Goal: Information Seeking & Learning: Learn about a topic

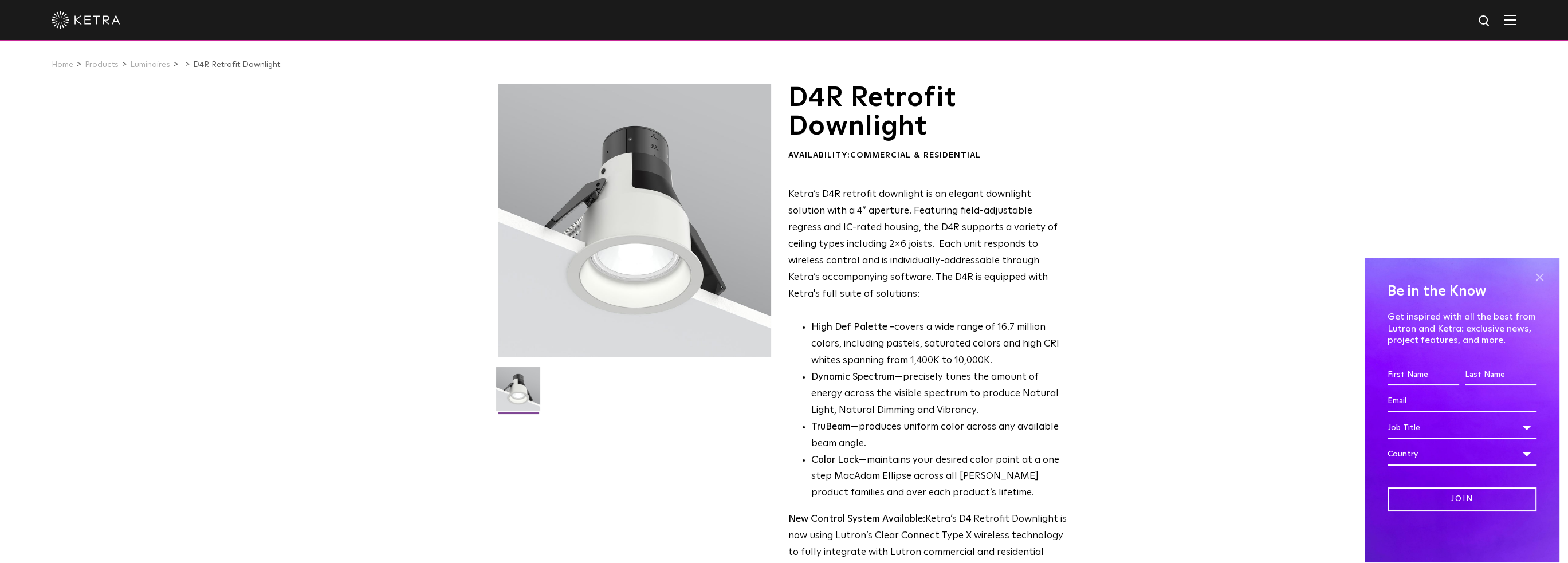
click at [1544, 279] on span at bounding box center [1539, 278] width 17 height 17
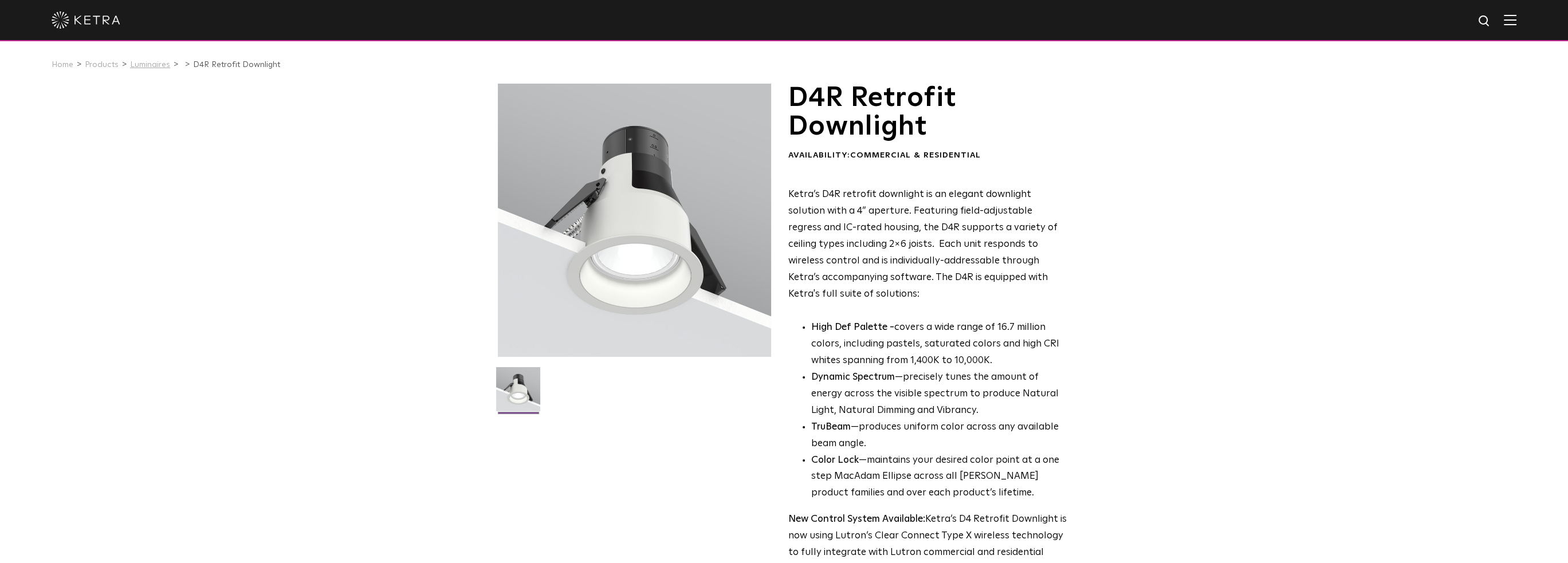
click at [155, 67] on link "Luminaires" at bounding box center [150, 65] width 40 height 8
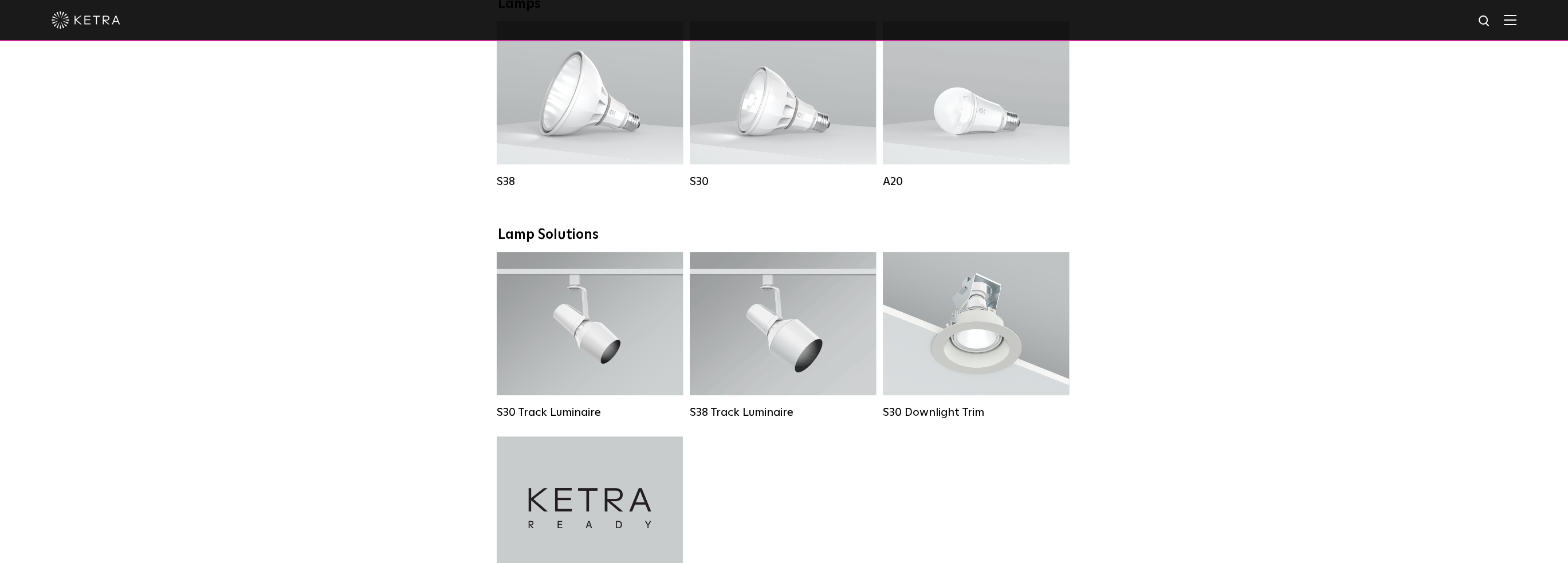
scroll to position [859, 0]
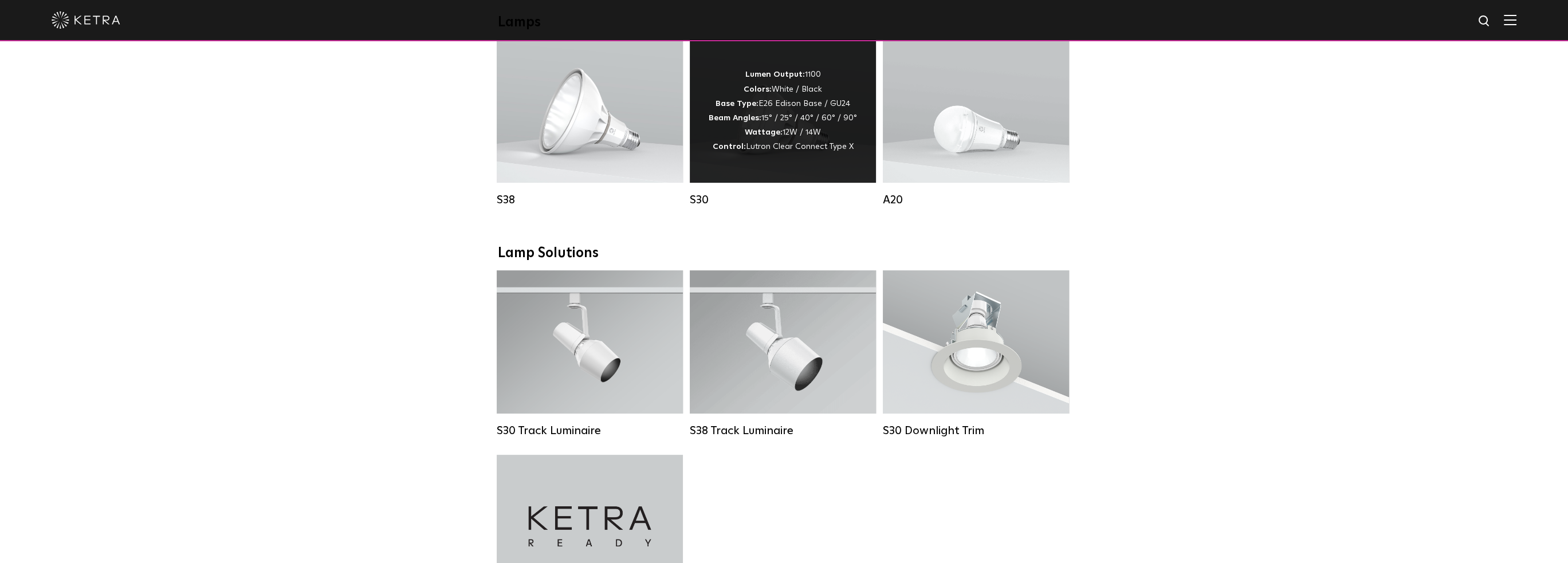
click at [765, 169] on div "Lumen Output: 1100 Colors: White / Black Base Type: E26 Edison Base / GU24 Beam…" at bounding box center [782, 111] width 186 height 143
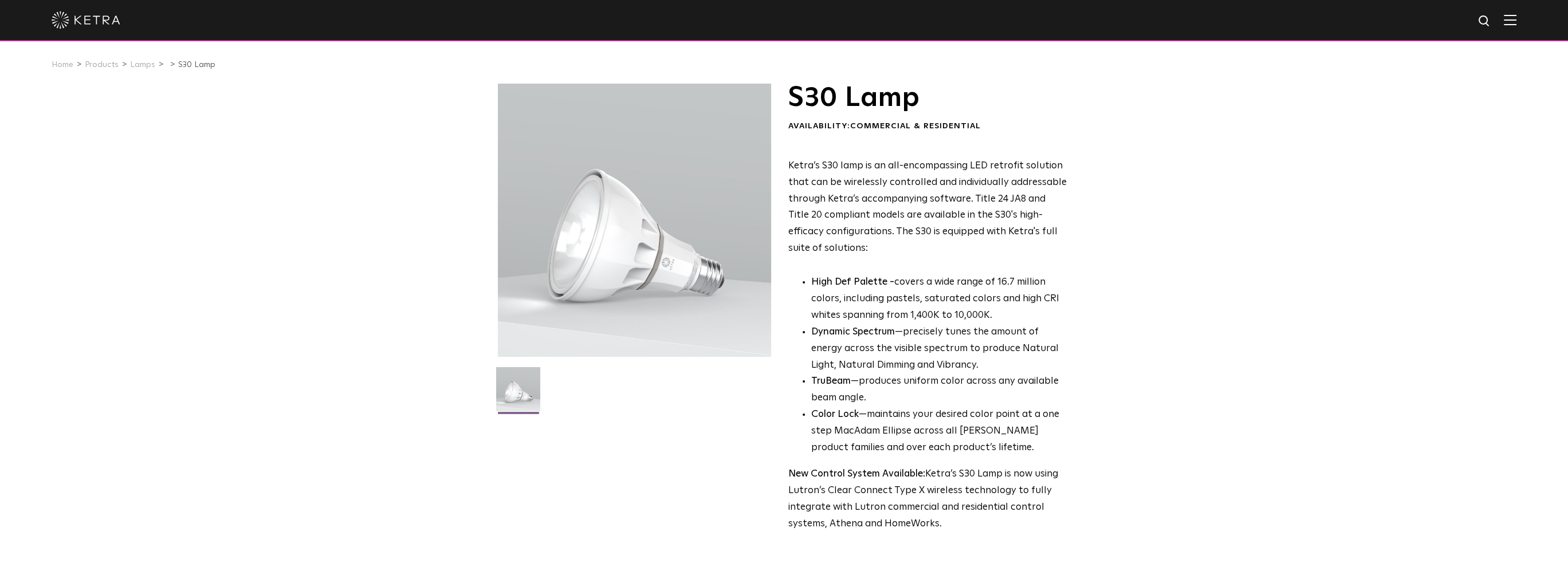
click at [903, 166] on span "Ketra’s S30 lamp is an all-encompassing LED retrofit solution that can be wirel…" at bounding box center [928, 207] width 279 height 92
drag, startPoint x: 1549, startPoint y: 0, endPoint x: 985, endPoint y: 255, distance: 619.0
click at [990, 257] on div "Ketra’s S30 lamp is an all-encompassing LED retrofit solution that can be wirel…" at bounding box center [928, 345] width 279 height 375
